Goal: Obtain resource: Download file/media

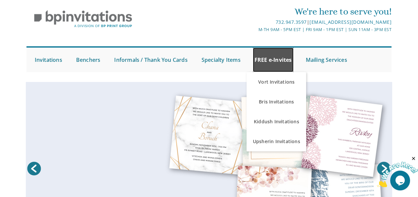
click at [280, 60] on link "FREE e-Invites" at bounding box center [273, 60] width 41 height 24
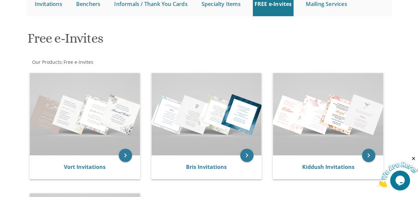
scroll to position [71, 0]
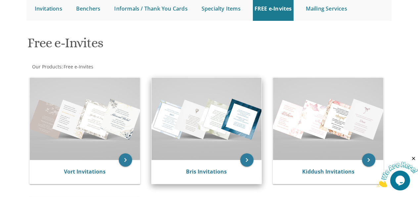
click at [197, 109] on img at bounding box center [207, 119] width 110 height 83
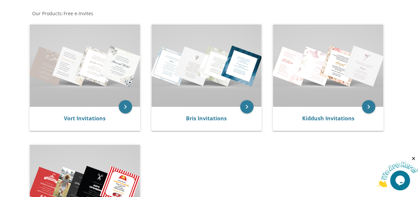
scroll to position [127, 0]
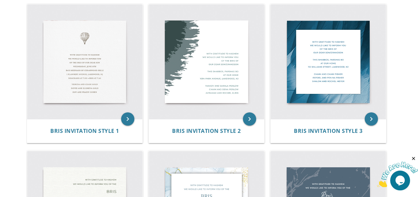
scroll to position [141, 0]
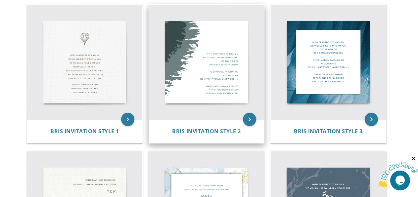
click at [221, 21] on img at bounding box center [206, 62] width 115 height 115
